Goal: Check status: Check status

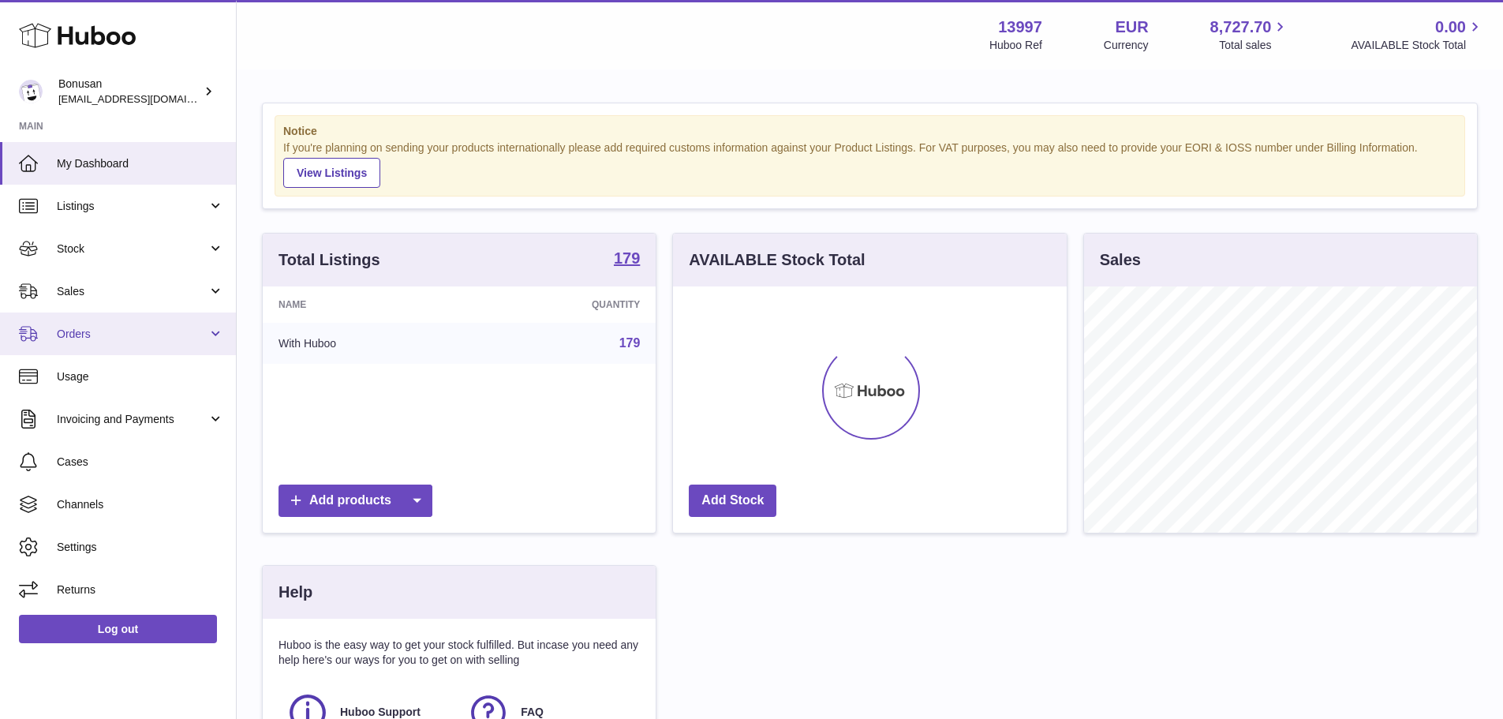
scroll to position [246, 394]
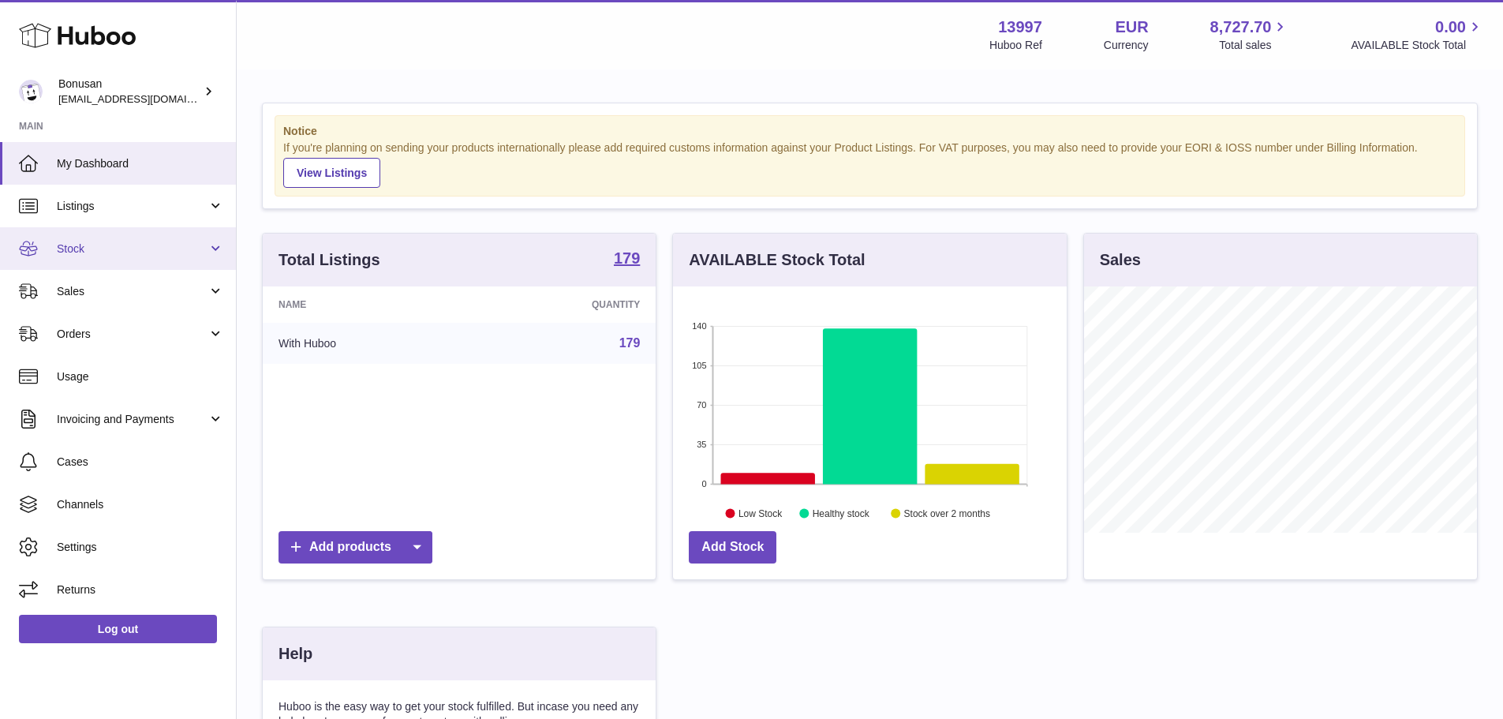
click at [114, 256] on span "Stock" at bounding box center [132, 248] width 151 height 15
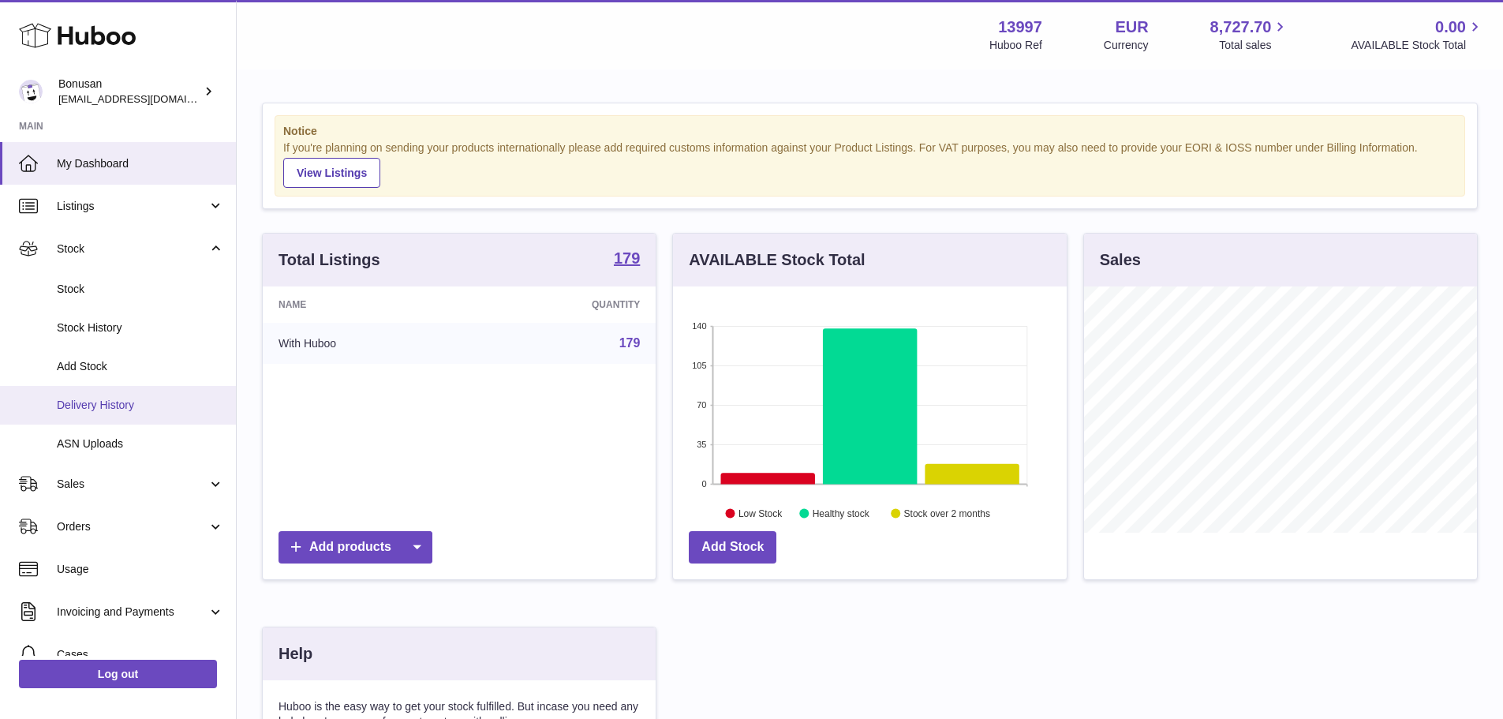
click at [133, 404] on span "Delivery History" at bounding box center [140, 405] width 167 height 15
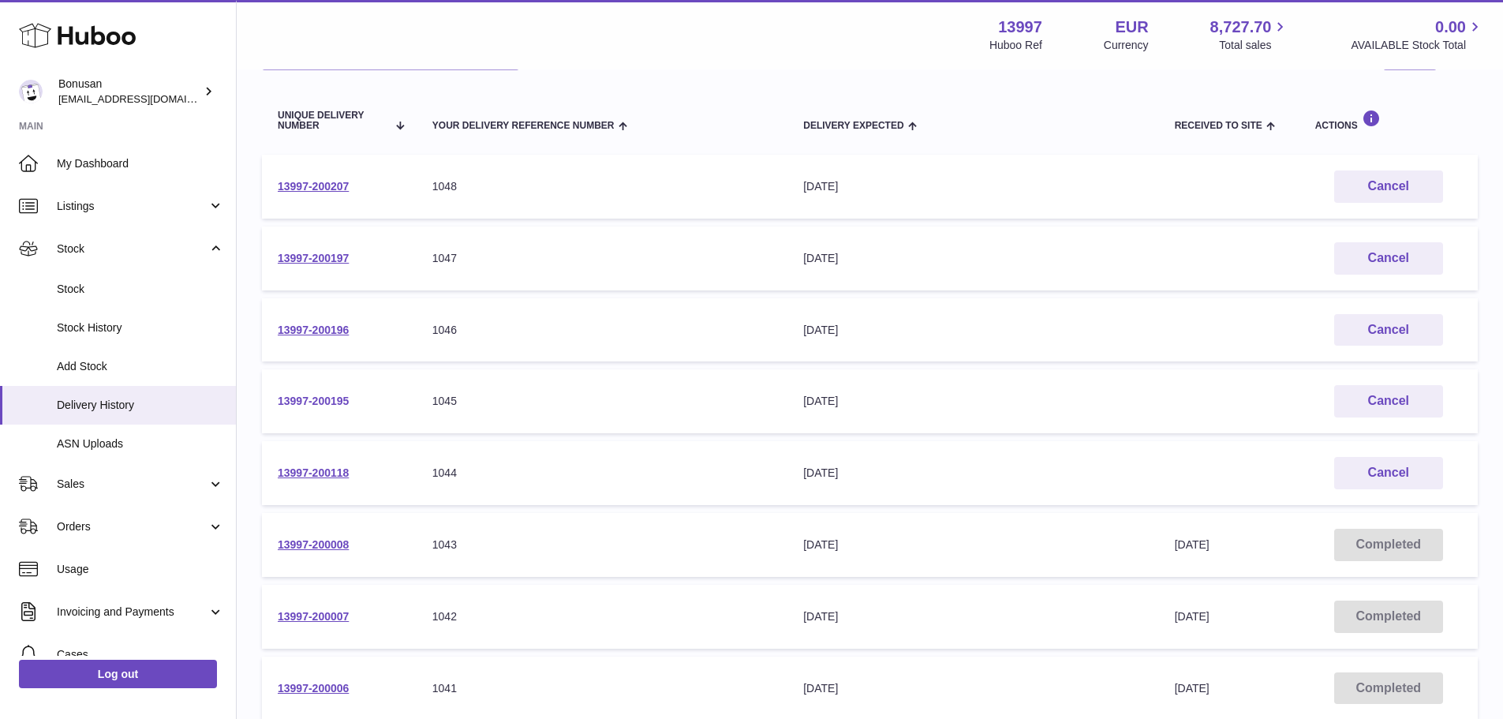
click at [323, 398] on link "13997-200195" at bounding box center [313, 400] width 71 height 13
click at [308, 323] on link "13997-200196" at bounding box center [313, 329] width 71 height 13
click at [329, 252] on link "13997-200197" at bounding box center [313, 258] width 71 height 13
click at [301, 161] on td "13997-200207" at bounding box center [339, 187] width 155 height 64
click at [300, 182] on link "13997-200207" at bounding box center [313, 186] width 71 height 13
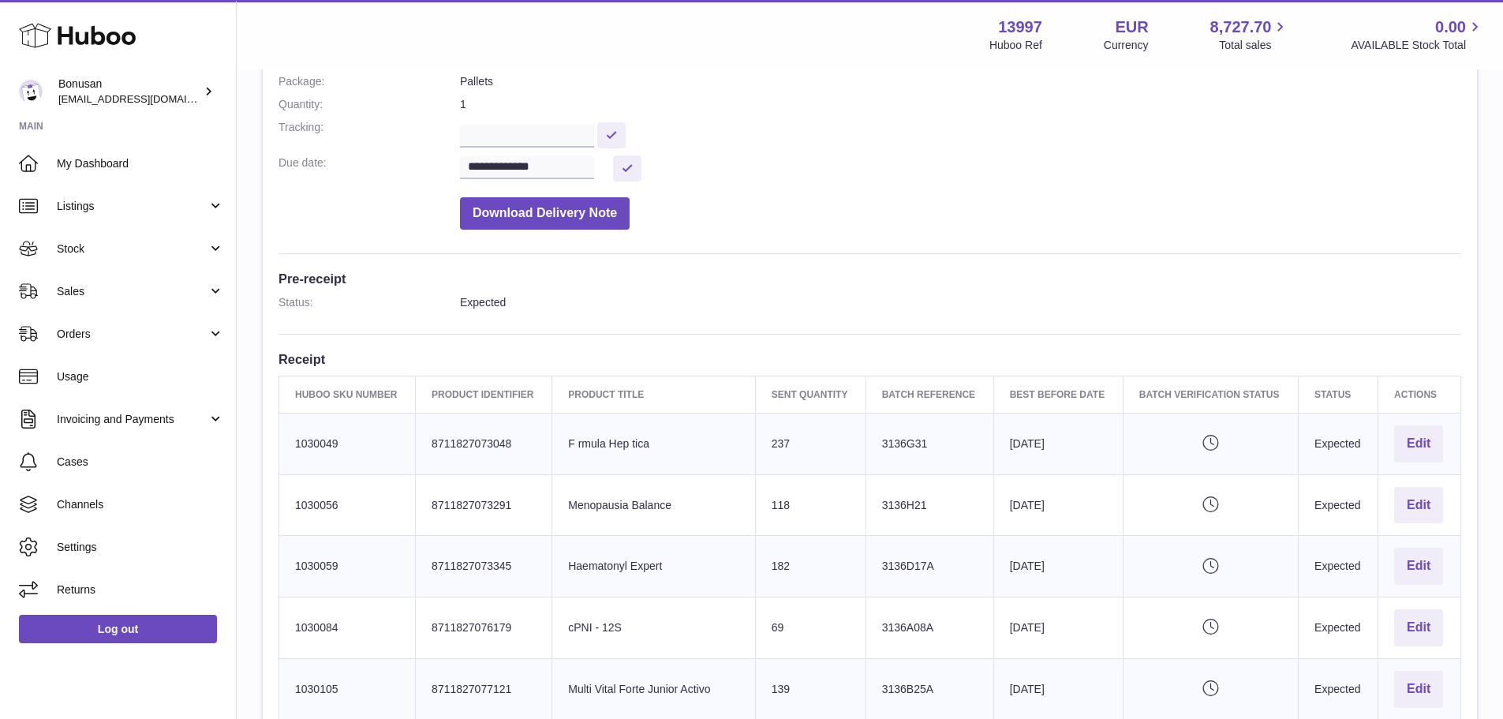
scroll to position [473, 0]
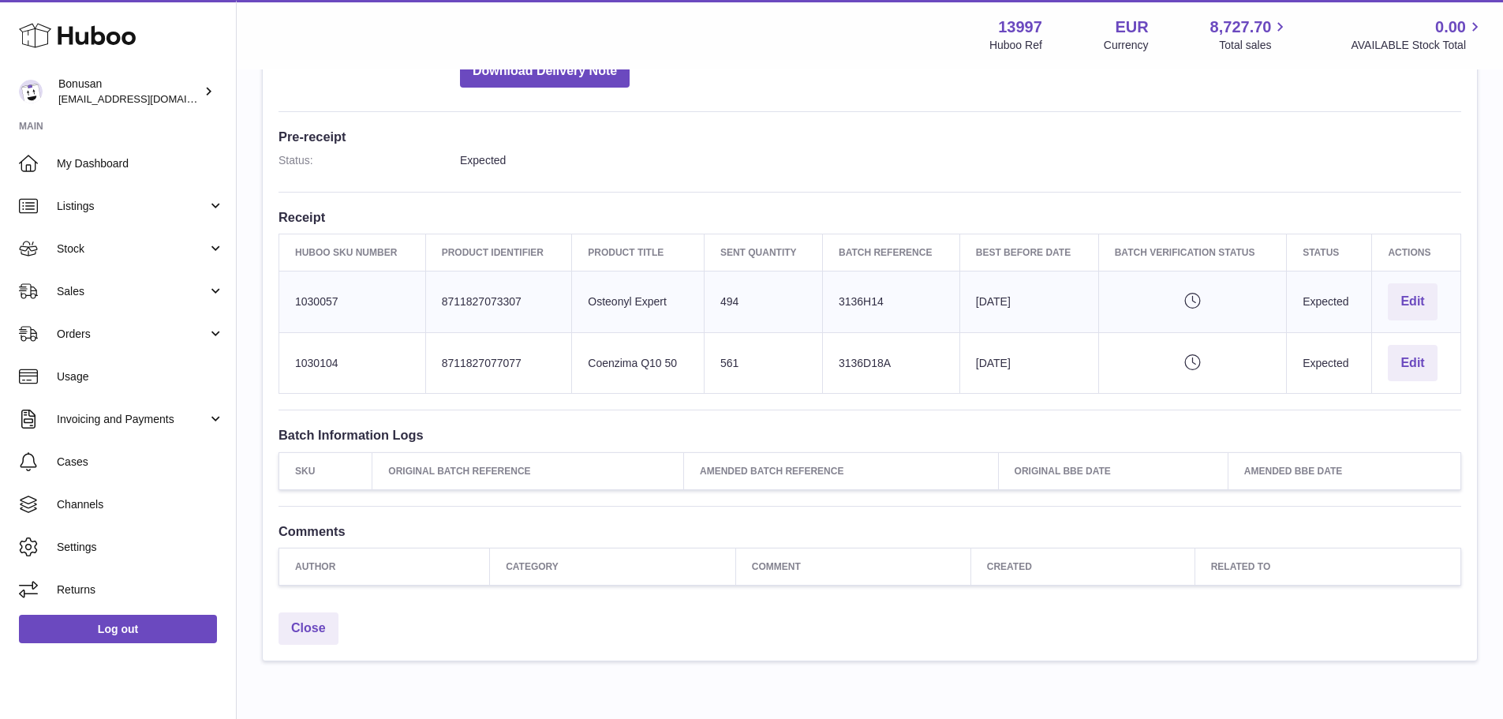
scroll to position [394, 0]
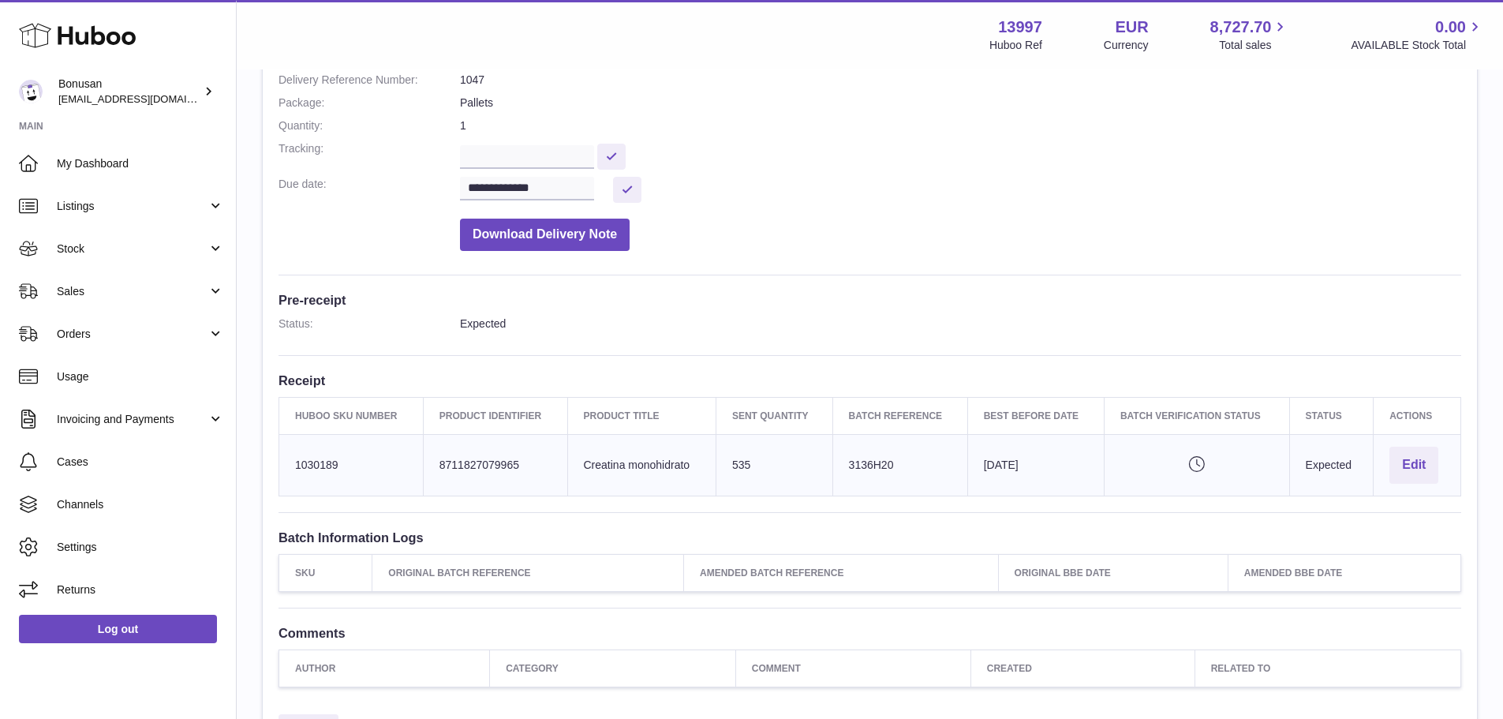
scroll to position [237, 0]
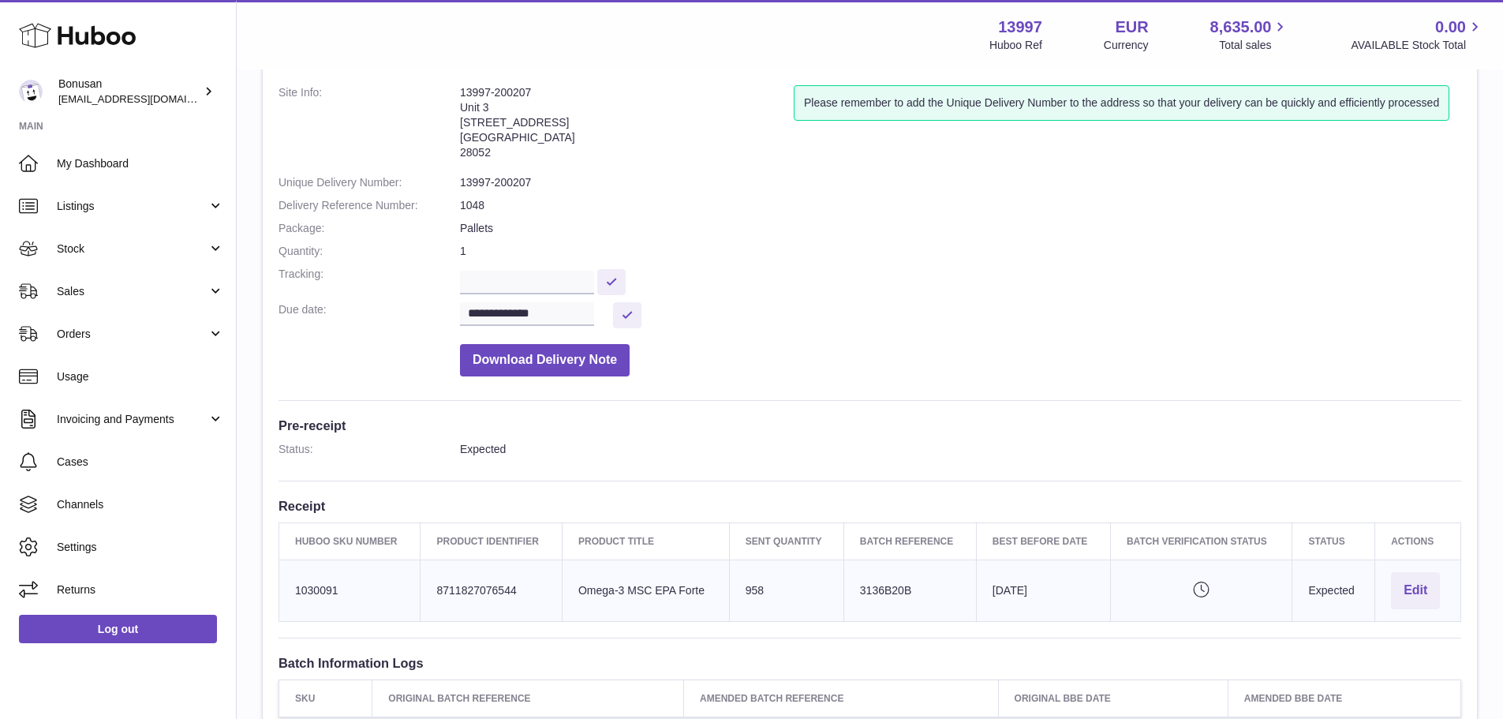
scroll to position [315, 0]
